Goal: Navigation & Orientation: Find specific page/section

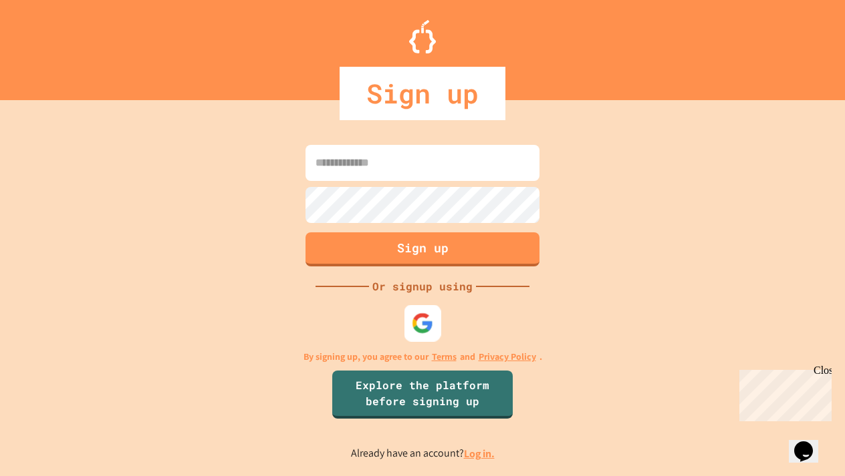
click at [422, 334] on div at bounding box center [422, 323] width 37 height 37
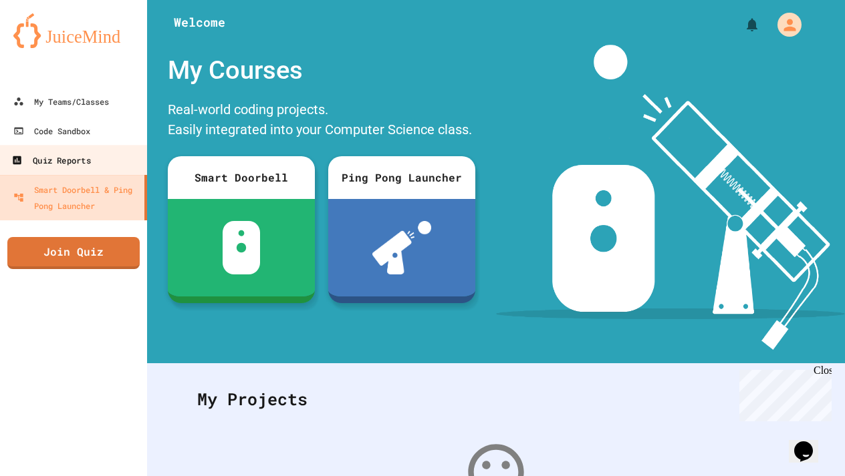
click at [90, 163] on div "Quiz Reports" at bounding box center [50, 160] width 79 height 17
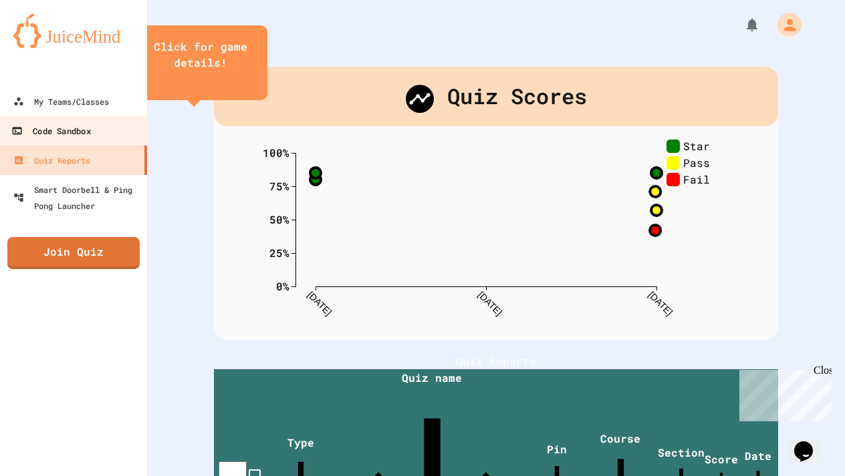
click at [102, 144] on link "Code Sandbox" at bounding box center [74, 131] width 152 height 30
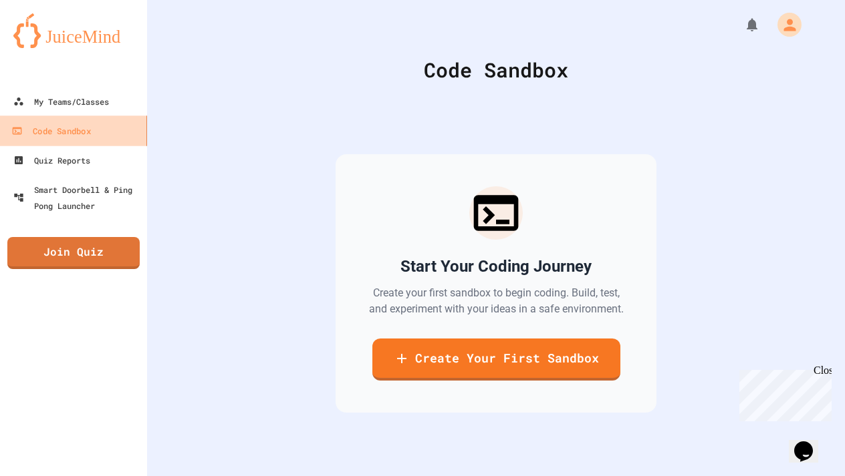
click at [108, 126] on link "Code Sandbox" at bounding box center [74, 131] width 152 height 30
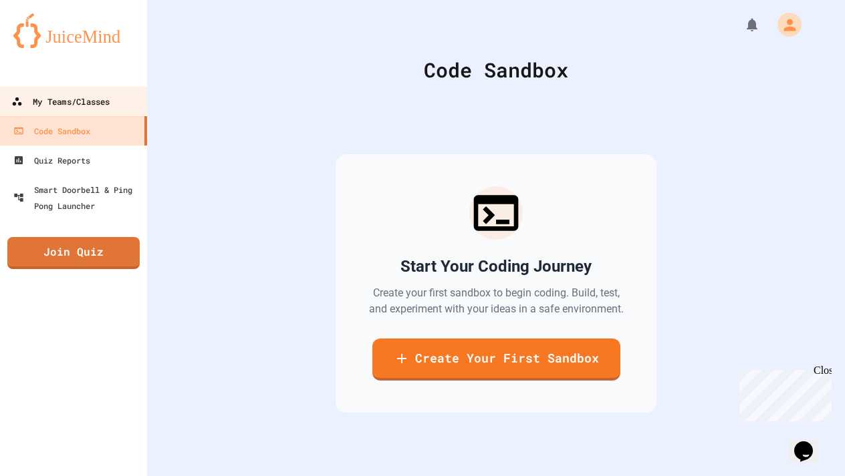
click at [118, 100] on link "My Teams/Classes" at bounding box center [74, 101] width 152 height 30
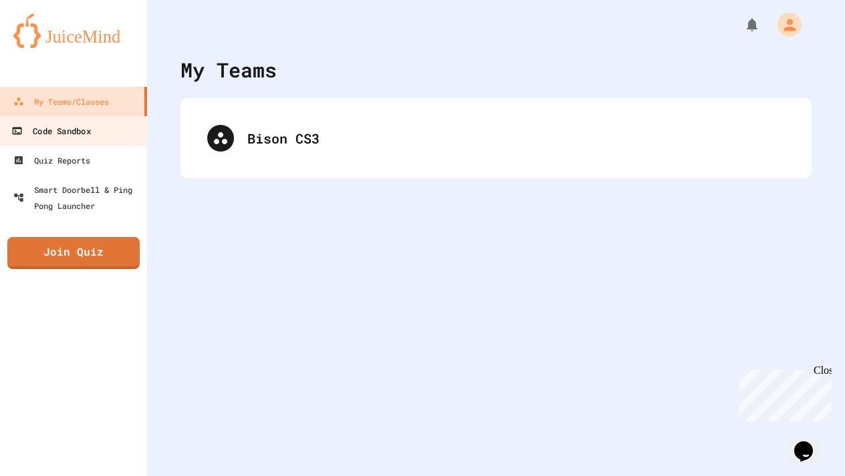
click at [64, 132] on div "Code Sandbox" at bounding box center [50, 131] width 79 height 17
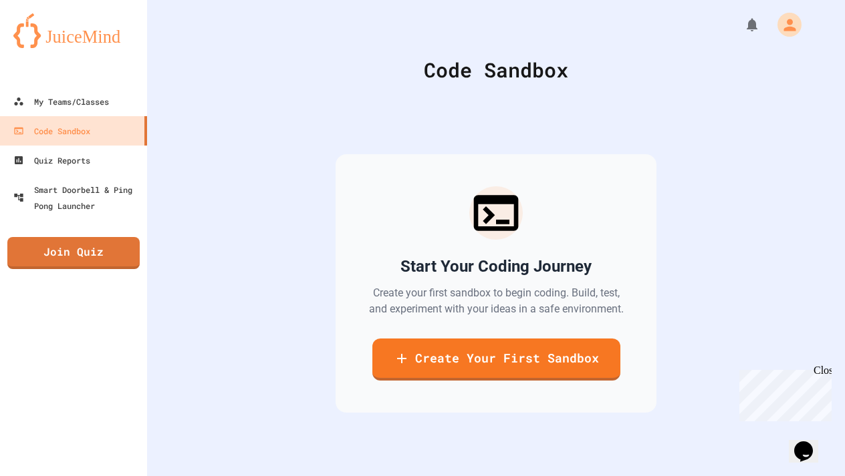
click at [84, 235] on div "My Teams/Classes Code Sandbox Quiz Reports Smart Doorbell & Ping Pong Launcher …" at bounding box center [73, 238] width 147 height 476
click at [91, 225] on div "My Teams/Classes Code Sandbox Quiz Reports Smart Doorbell & Ping Pong Launcher …" at bounding box center [73, 238] width 147 height 476
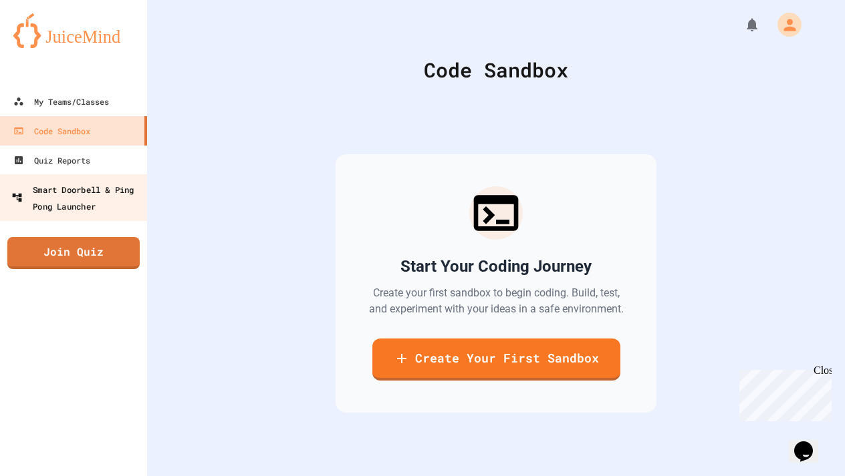
click at [91, 200] on div "Smart Doorbell & Ping Pong Launcher" at bounding box center [77, 197] width 132 height 33
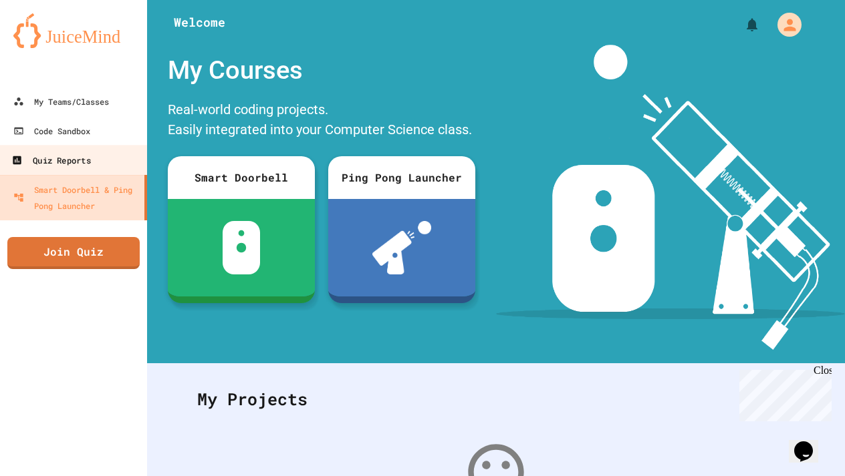
click at [89, 168] on div "Quiz Reports" at bounding box center [50, 160] width 79 height 17
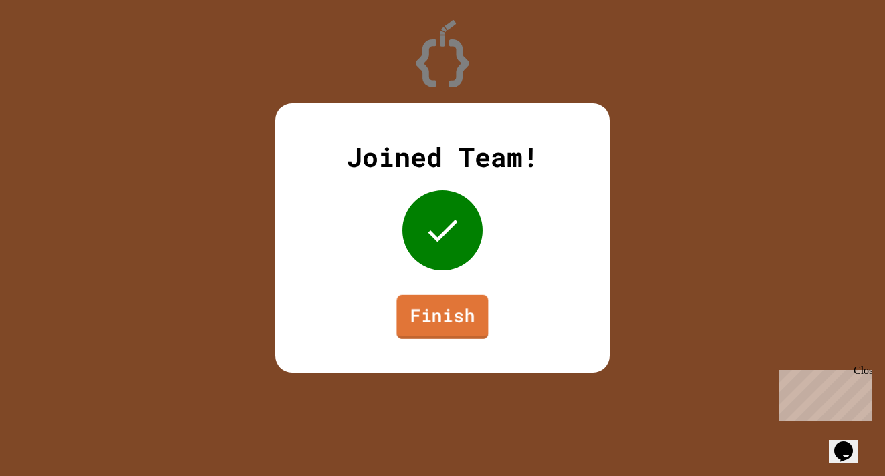
click at [432, 331] on link "Finish" at bounding box center [442, 317] width 92 height 44
